Goal: Find specific page/section: Find specific page/section

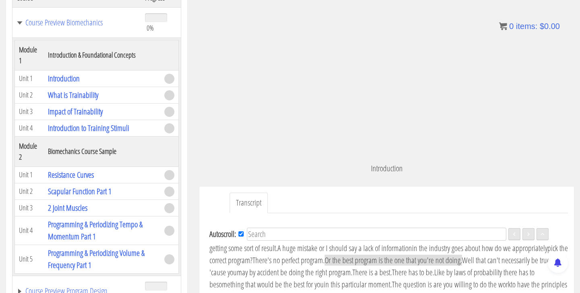
scroll to position [61, 0]
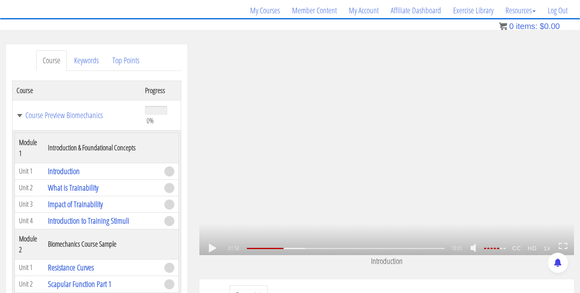
click at [211, 248] on link at bounding box center [213, 248] width 14 height 0
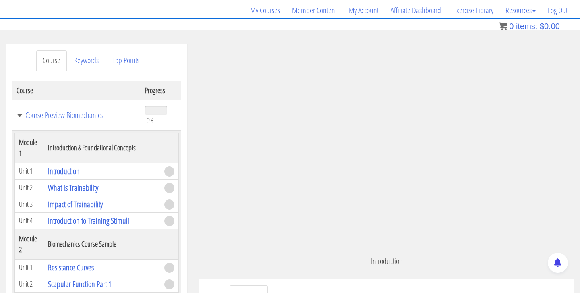
scroll to position [183, 0]
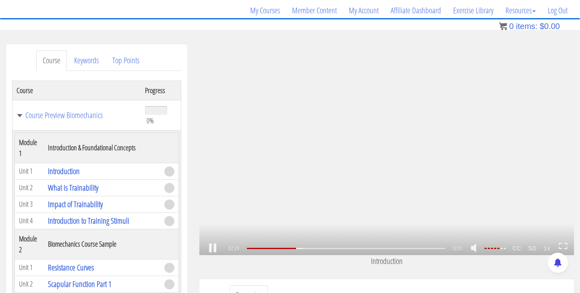
click at [212, 248] on link at bounding box center [213, 248] width 14 height 0
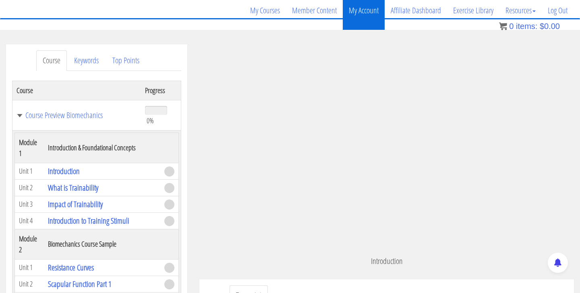
click at [374, 10] on link "My Account" at bounding box center [364, 10] width 42 height 39
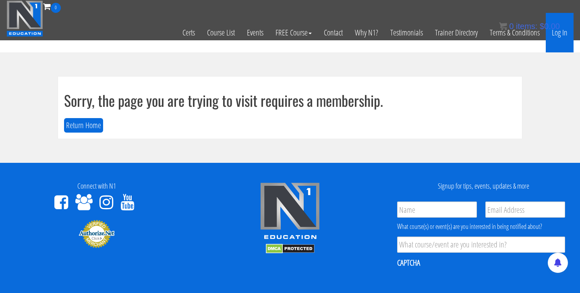
click at [562, 33] on link "Log In" at bounding box center [560, 33] width 28 height 40
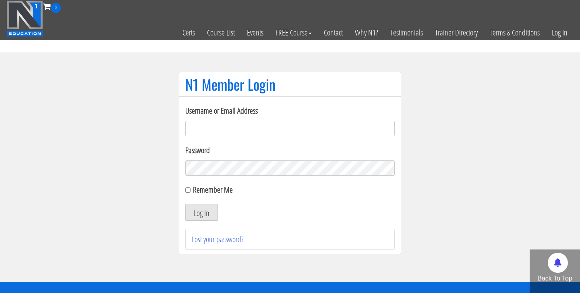
click at [244, 135] on input "Username or Email Address" at bounding box center [290, 128] width 210 height 15
type input "andrewf47@cox.net"
click at [200, 208] on button "Log In" at bounding box center [201, 212] width 33 height 17
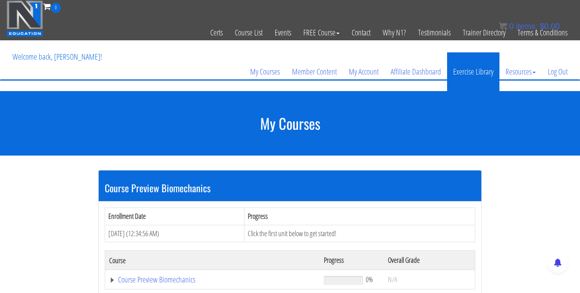
click at [454, 70] on link "Exercise Library" at bounding box center [473, 71] width 52 height 39
